Goal: Entertainment & Leisure: Consume media (video, audio)

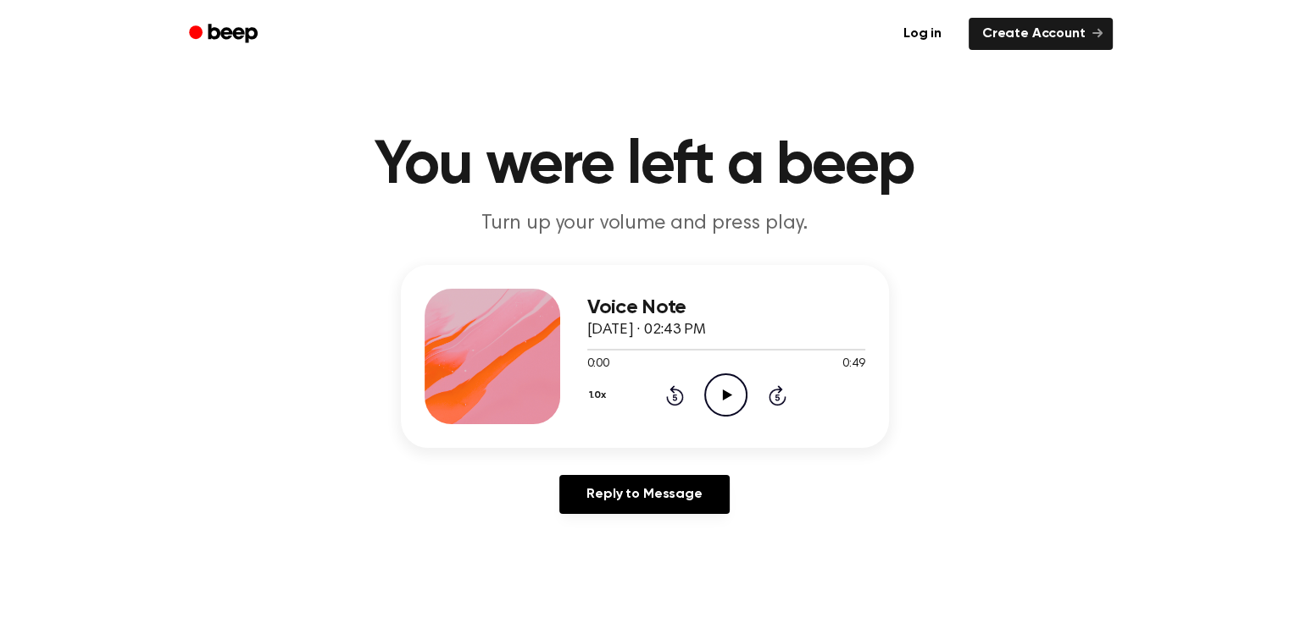
click at [729, 407] on icon "Play Audio" at bounding box center [725, 395] width 43 height 43
click at [729, 407] on icon "Pause Audio" at bounding box center [725, 395] width 43 height 43
click at [729, 407] on icon "Play Audio" at bounding box center [725, 395] width 43 height 43
click at [738, 401] on icon "Play Audio" at bounding box center [725, 395] width 43 height 43
click at [727, 394] on icon at bounding box center [726, 395] width 8 height 11
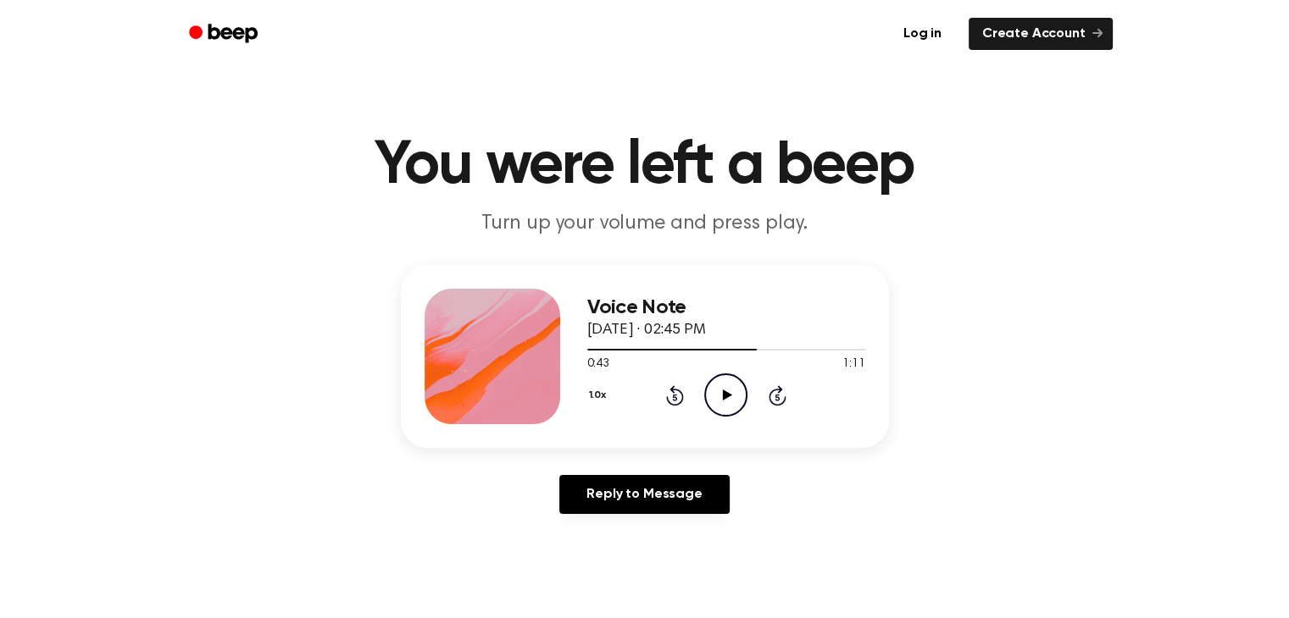
click at [670, 396] on icon "Rewind 5 seconds" at bounding box center [674, 396] width 19 height 22
click at [734, 393] on icon "Play Audio" at bounding box center [725, 395] width 43 height 43
click at [729, 407] on icon "Play Audio" at bounding box center [725, 395] width 43 height 43
